Goal: Transaction & Acquisition: Purchase product/service

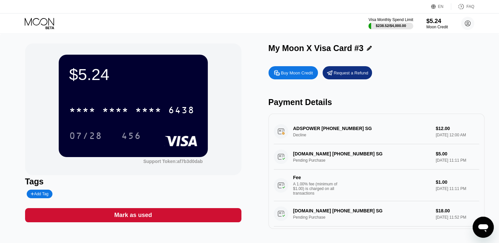
click at [297, 72] on div "Buy Moon Credit" at bounding box center [297, 73] width 32 height 6
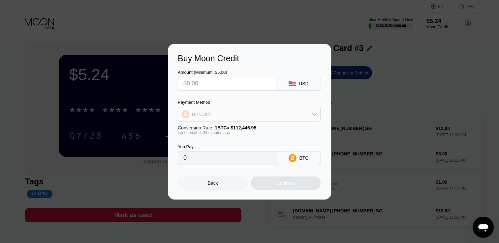
click at [261, 113] on div "BITCOIN" at bounding box center [249, 114] width 142 height 13
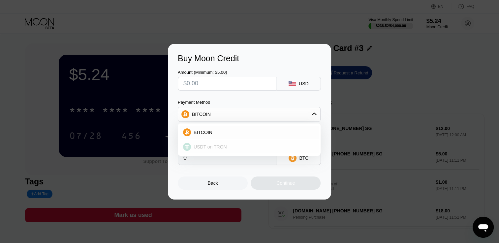
click at [247, 142] on div "USDT on TRON" at bounding box center [249, 146] width 139 height 13
type input "0.00"
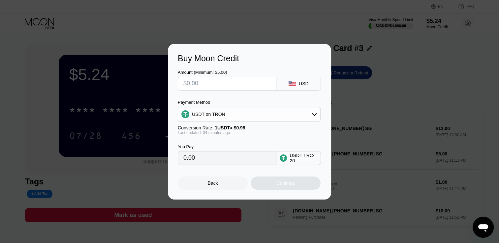
click at [254, 81] on input "text" at bounding box center [226, 83] width 87 height 13
type input "$5"
type input "5.05"
type input "$50"
type input "50.51"
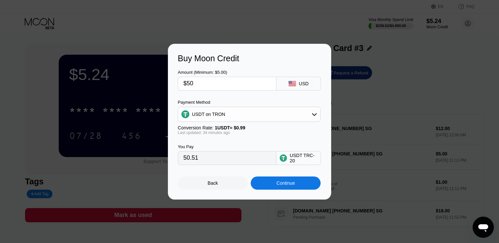
type input "$50"
click at [250, 123] on div "Payment Method USDT on TRON Conversion Rate: 1 USDT ≈ $0.99 Last updated: 34 mi…" at bounding box center [249, 117] width 143 height 35
click at [266, 108] on div "USDT on TRON" at bounding box center [249, 114] width 143 height 15
click at [265, 113] on div "USDT on TRON" at bounding box center [249, 114] width 142 height 13
click at [263, 135] on div "BITCOIN" at bounding box center [253, 132] width 124 height 5
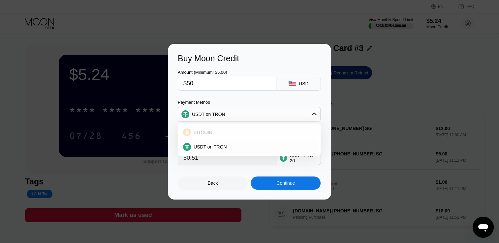
type input "0.00044450"
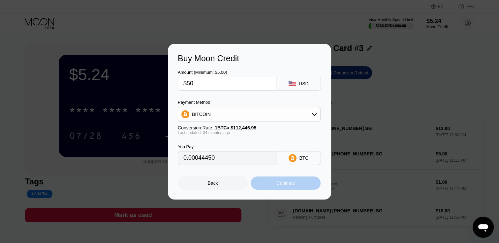
click at [282, 184] on div "Continue" at bounding box center [285, 183] width 18 height 5
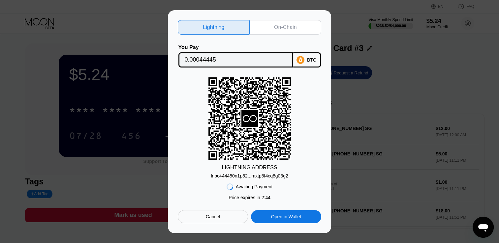
click at [305, 25] on div "On-Chain" at bounding box center [286, 27] width 72 height 15
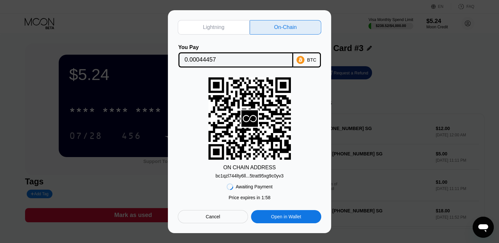
click at [305, 15] on div "Lightning On-Chain You Pay 0.00044457 BTC ON CHAIN ADDRESS bc1qzl744lty6ll...5t…" at bounding box center [249, 121] width 163 height 223
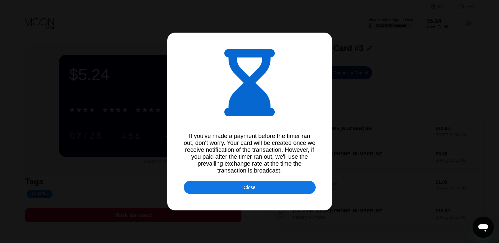
click at [305, 15] on div at bounding box center [252, 121] width 504 height 243
click at [261, 192] on div "Close" at bounding box center [250, 187] width 132 height 13
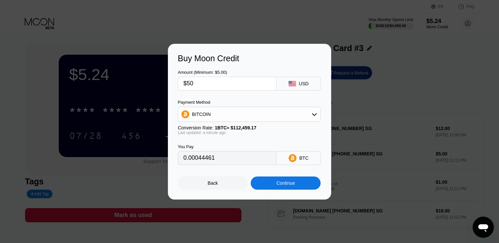
click at [279, 118] on div "BITCOIN" at bounding box center [249, 114] width 142 height 13
click at [257, 147] on div "USDT on TRON" at bounding box center [253, 146] width 124 height 5
type input "50.51"
click at [274, 183] on div "Continue" at bounding box center [286, 183] width 70 height 13
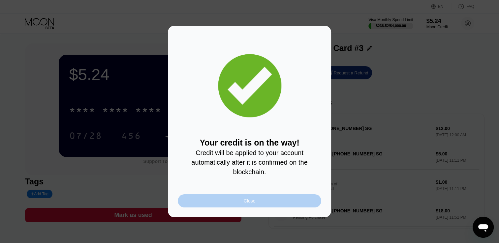
click at [272, 200] on div "Close" at bounding box center [249, 201] width 143 height 13
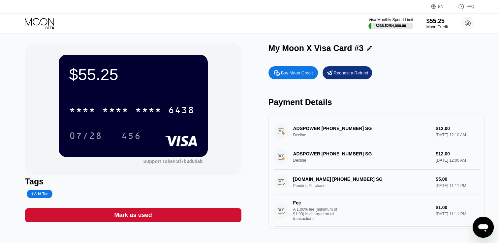
click at [272, 200] on div "ADSPOWER +85246030076 SG Decline $12.00 Aug 20, 2025 12:10 AM ADSPOWER +8524603…" at bounding box center [376, 171] width 216 height 115
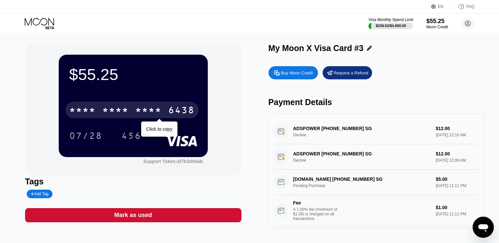
click at [172, 102] on div "* * * * * * * * * * * * 6438 Click to copy" at bounding box center [133, 108] width 128 height 22
click at [173, 108] on div "6438" at bounding box center [181, 111] width 26 height 11
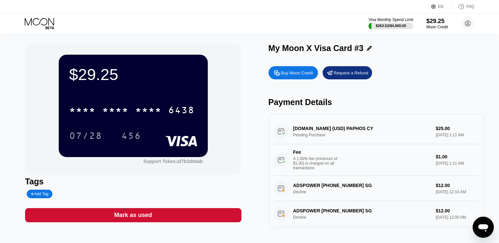
click at [340, 130] on div "[DOMAIN_NAME] (USD) PAPHOS CY Pending Purchase $25.00 [DATE] 1:11 AM Fee A 1.00…" at bounding box center [377, 147] width 206 height 57
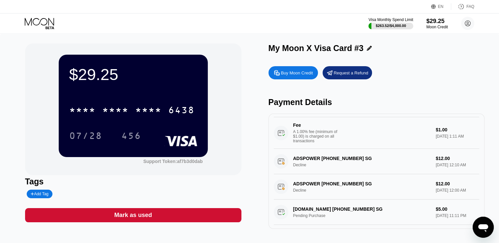
scroll to position [28, 0]
